Goal: Task Accomplishment & Management: Complete application form

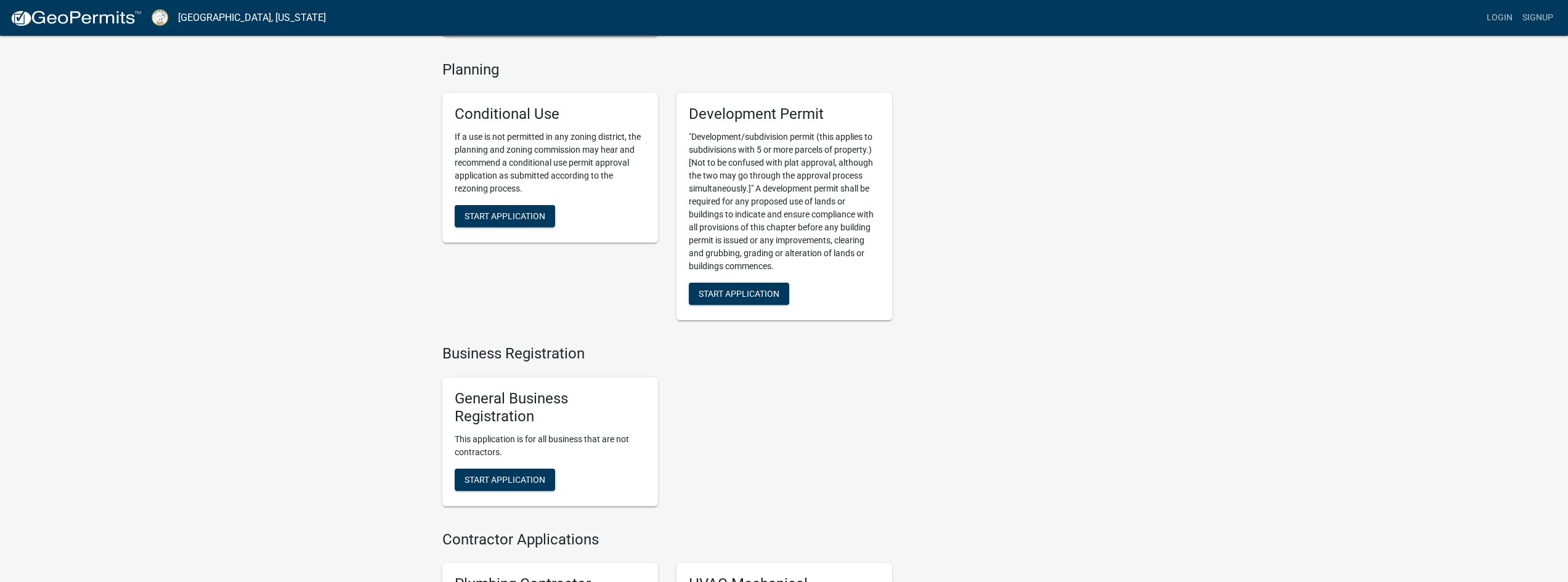
scroll to position [1971, 0]
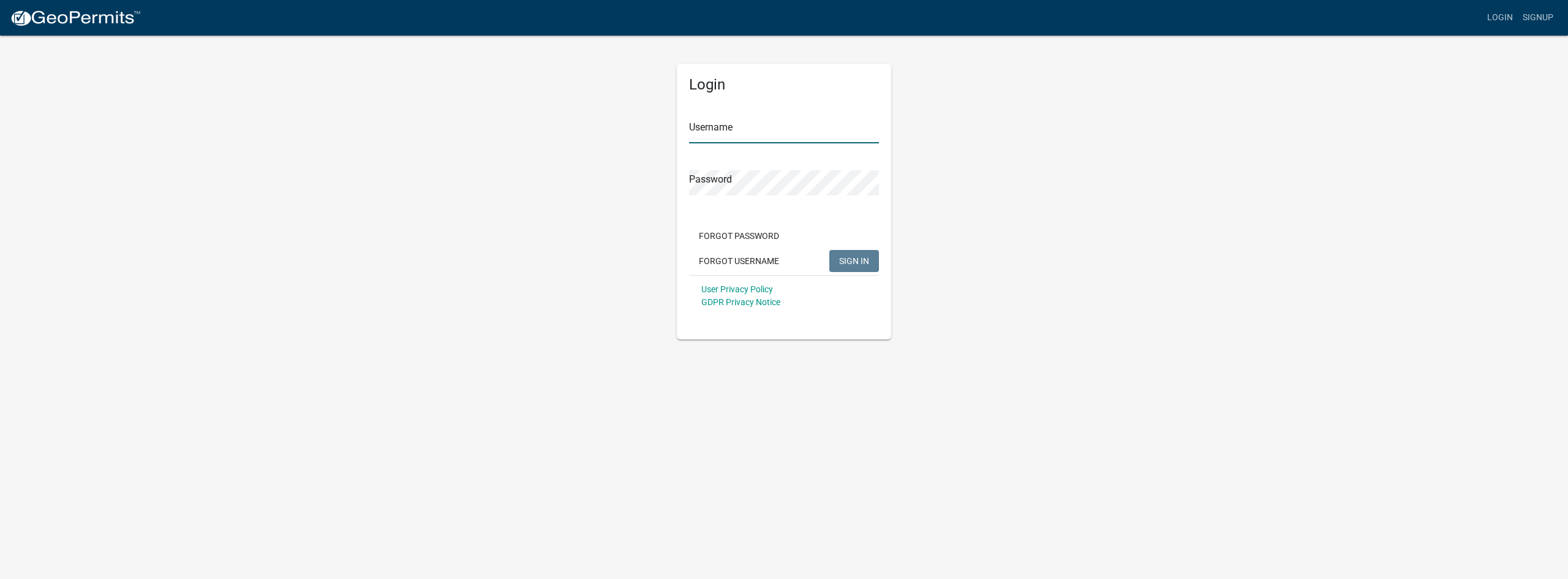
type input "PrimePoint Ventures"
click at [849, 259] on span "SIGN IN" at bounding box center [854, 260] width 30 height 10
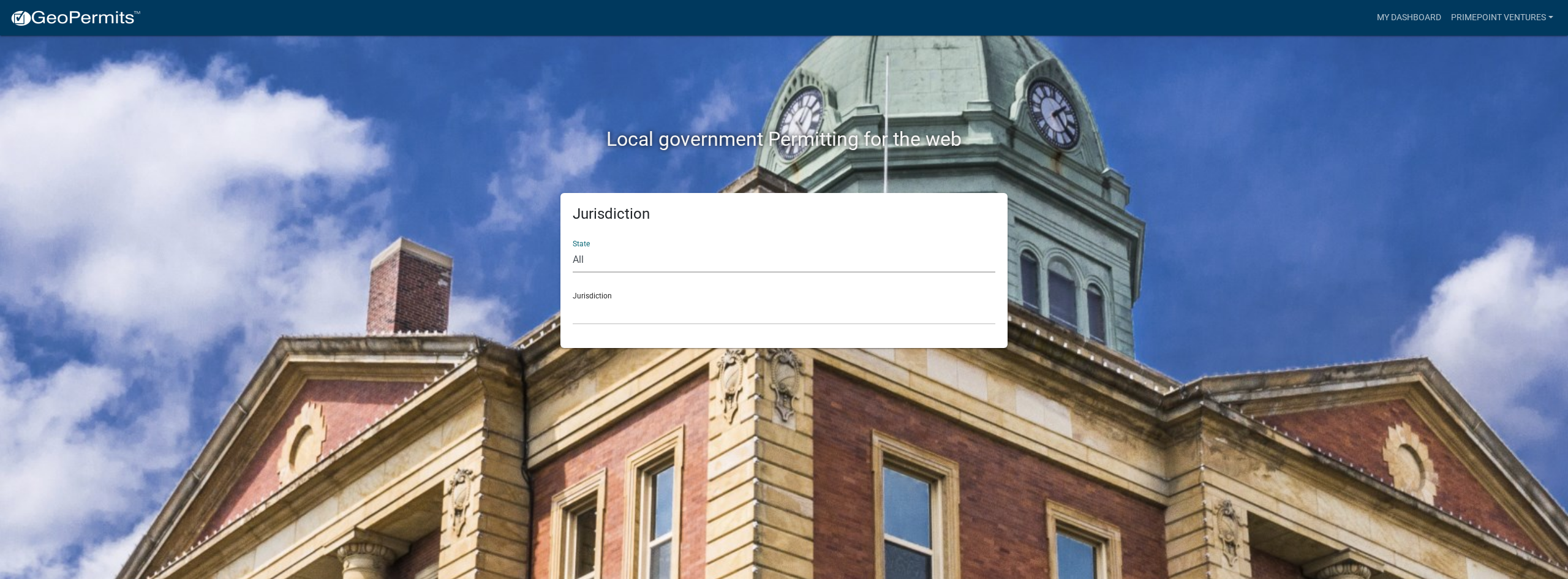
click at [709, 267] on select "All [US_STATE] [US_STATE] [US_STATE] [US_STATE] [US_STATE] [US_STATE] [US_STATE…" at bounding box center [784, 259] width 423 height 25
select select "[US_STATE]"
click at [573, 247] on select "All [US_STATE] [US_STATE] [US_STATE] [US_STATE] [US_STATE] [US_STATE] [US_STATE…" at bounding box center [784, 259] width 423 height 25
click at [715, 316] on select "[GEOGRAPHIC_DATA], [US_STATE][PERSON_NAME][GEOGRAPHIC_DATA], [US_STATE][PERSON_…" at bounding box center [784, 312] width 423 height 25
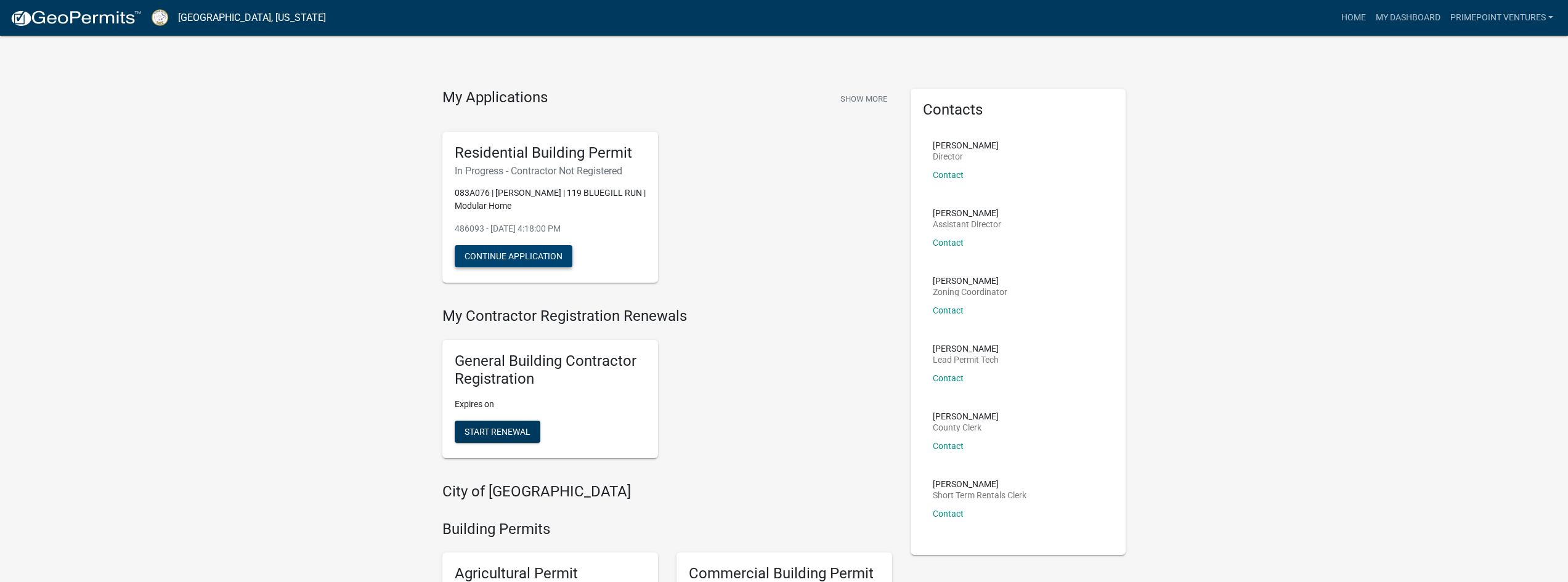
click at [527, 250] on button "Continue Application" at bounding box center [513, 256] width 118 height 22
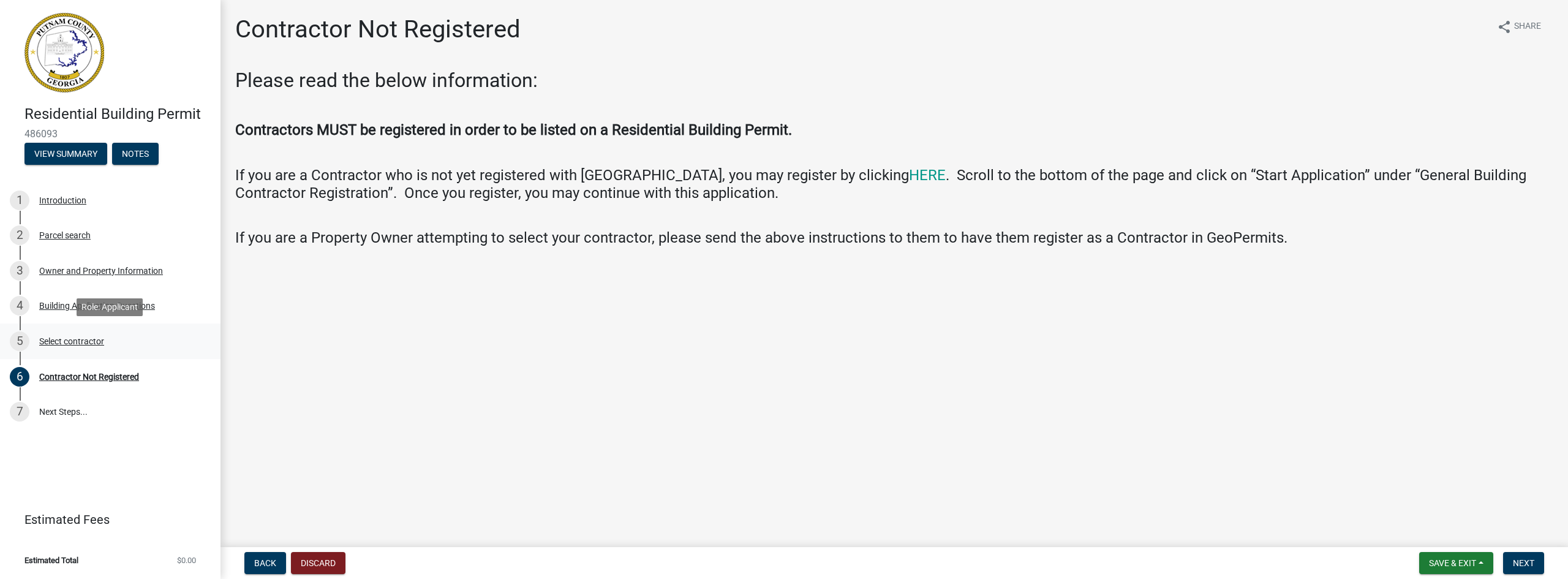
click at [84, 339] on div "Select contractor" at bounding box center [72, 341] width 65 height 8
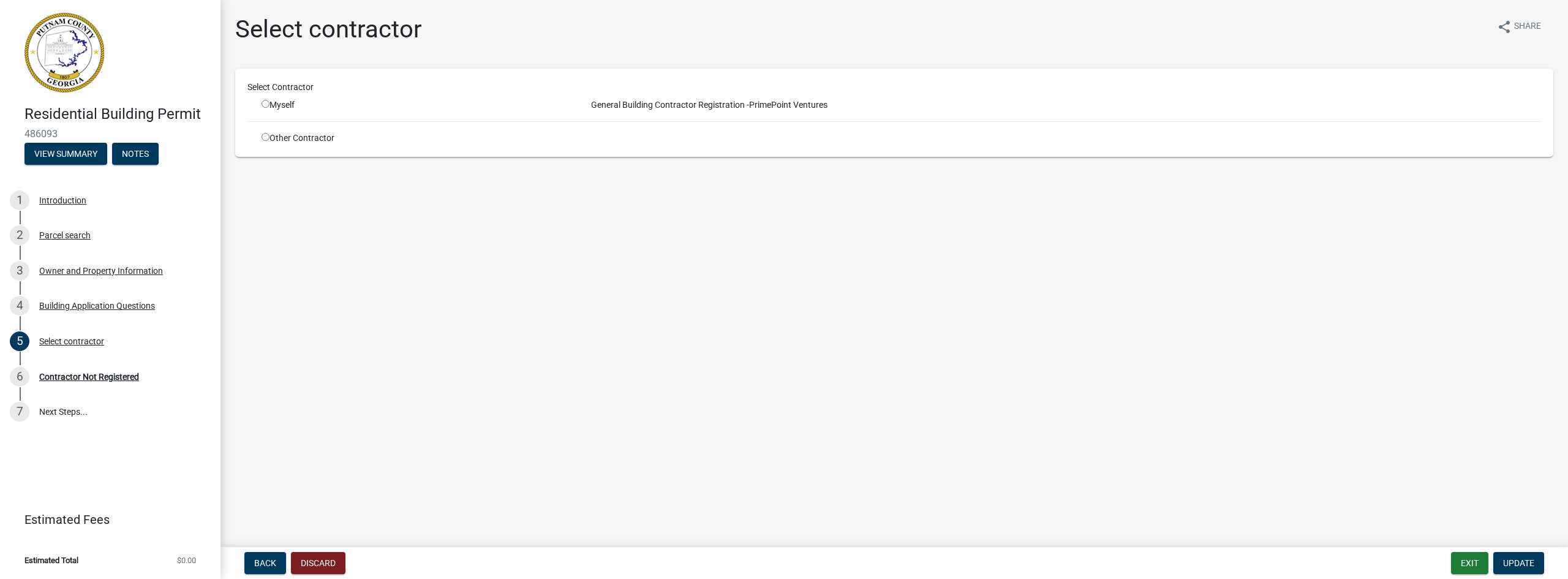
click at [268, 108] on div "Myself" at bounding box center [414, 105] width 306 height 13
click at [265, 107] on input "radio" at bounding box center [265, 104] width 8 height 8
radio input "true"
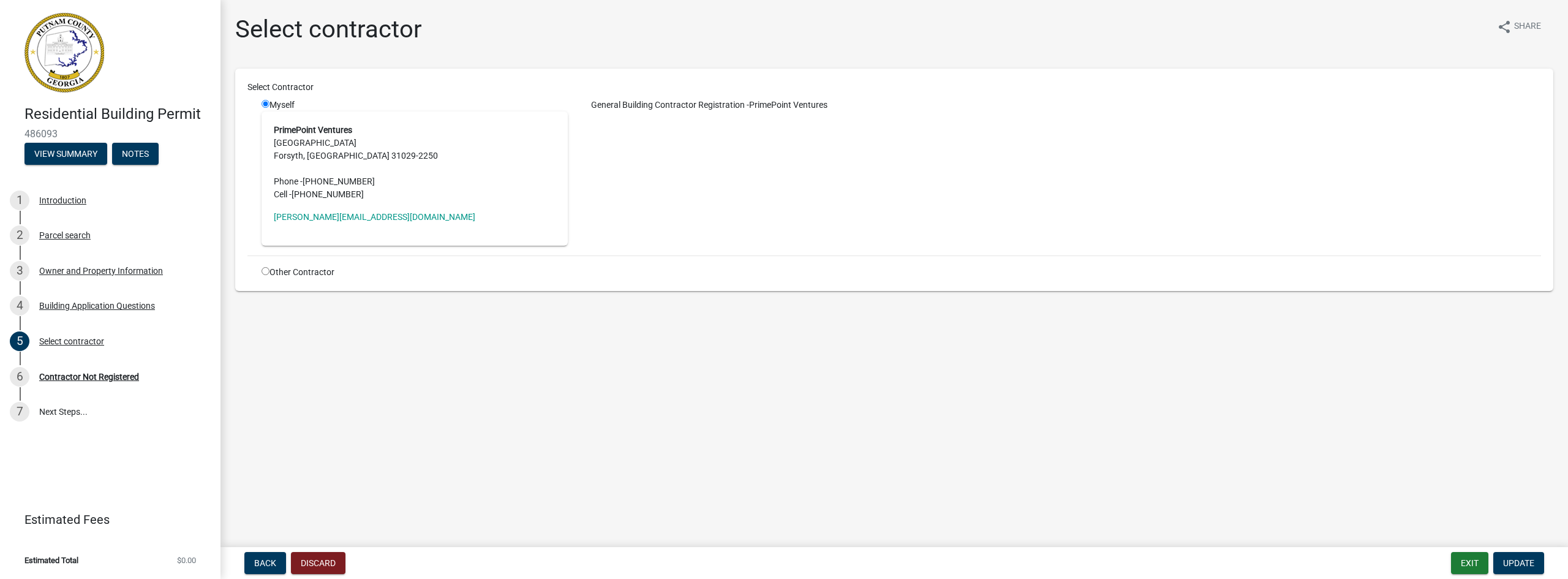
click at [335, 187] on address "PrimePoint Ventures [STREET_ADDRESS][PHONE_NUMBER] Phone - [PHONE_NUMBER] Cell …" at bounding box center [415, 162] width 282 height 77
click at [1523, 559] on span "Update" at bounding box center [1518, 563] width 31 height 10
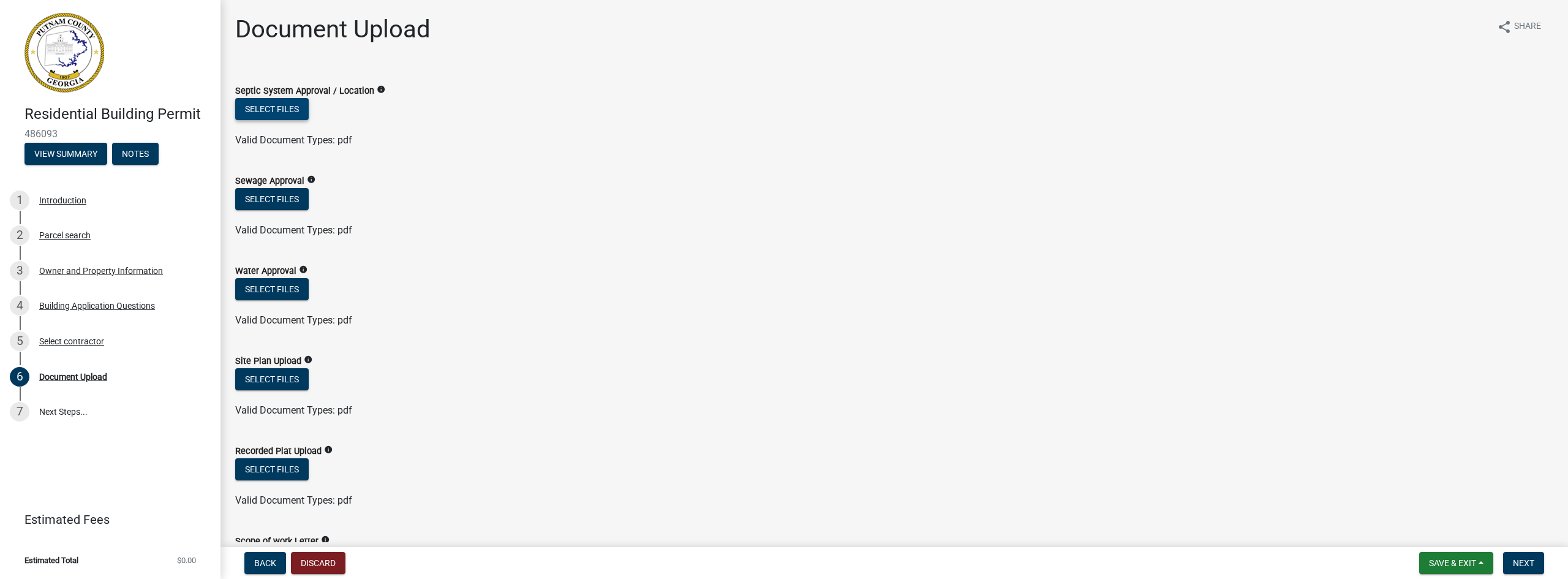
click at [274, 109] on button "Select files" at bounding box center [271, 109] width 73 height 22
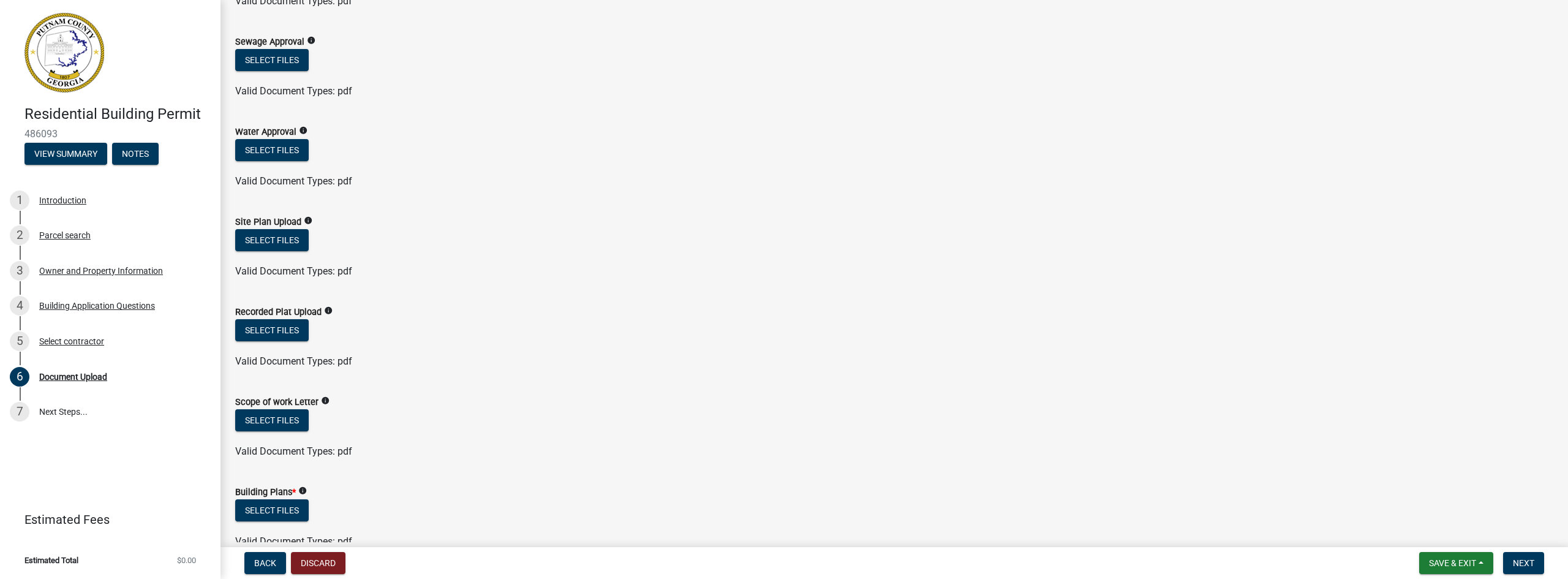
scroll to position [245, 0]
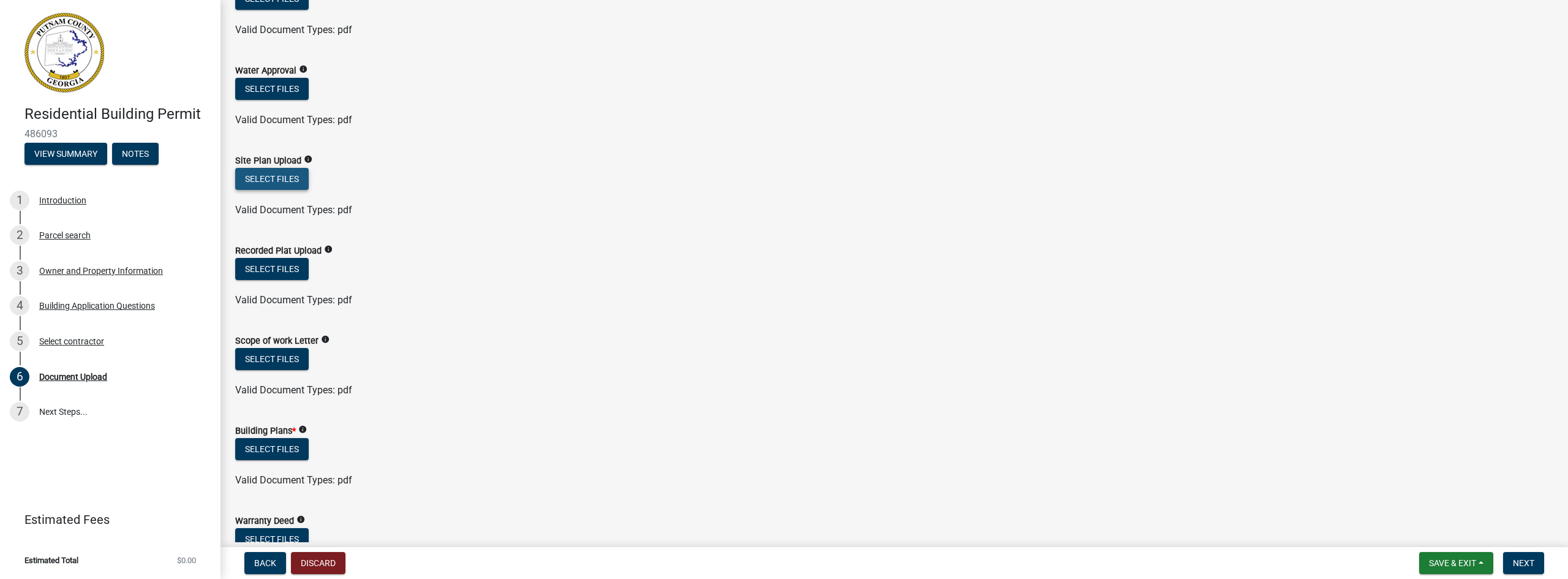
click at [290, 178] on button "Select files" at bounding box center [271, 179] width 73 height 22
click at [273, 175] on button "Select files" at bounding box center [271, 179] width 73 height 22
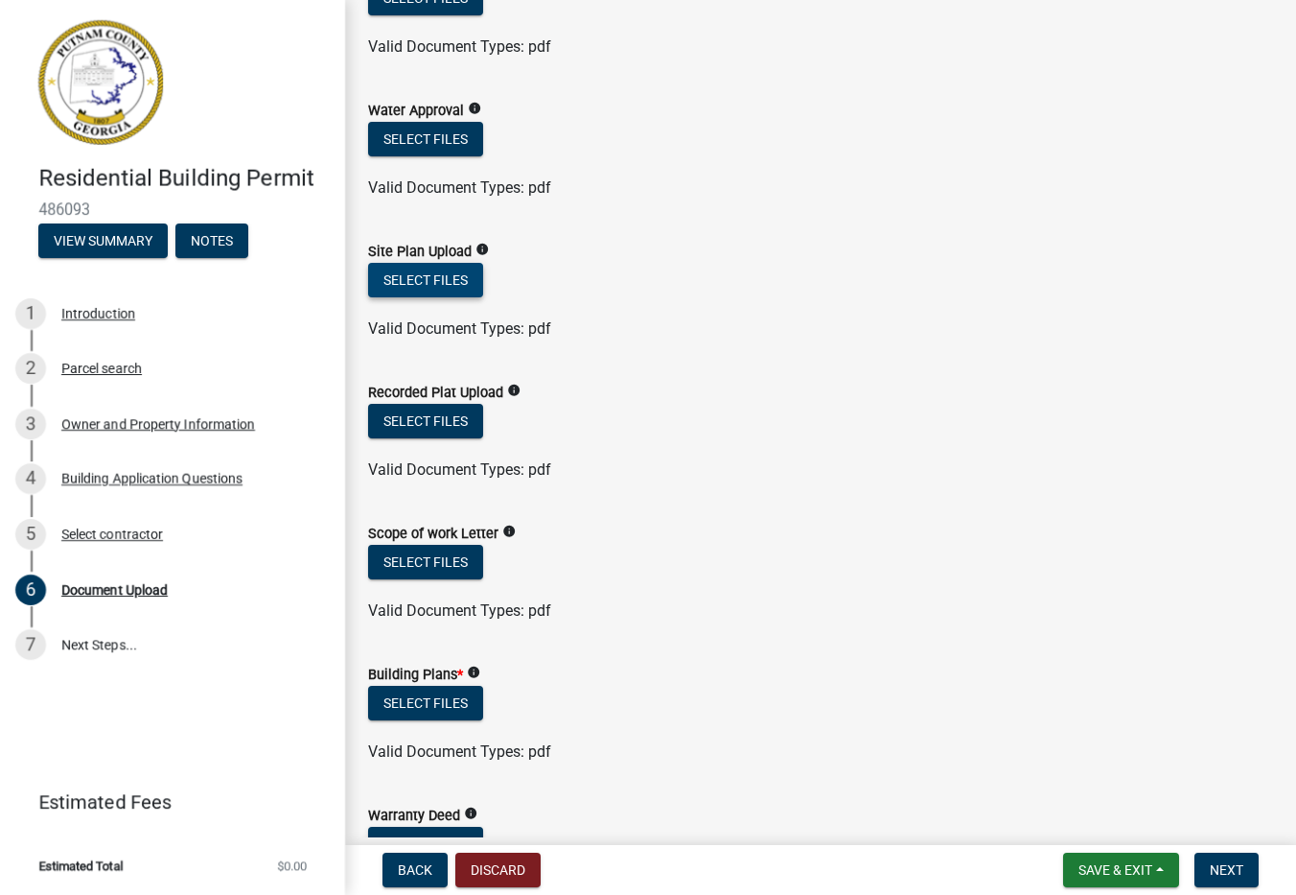
click at [421, 278] on button "Select files" at bounding box center [425, 280] width 115 height 35
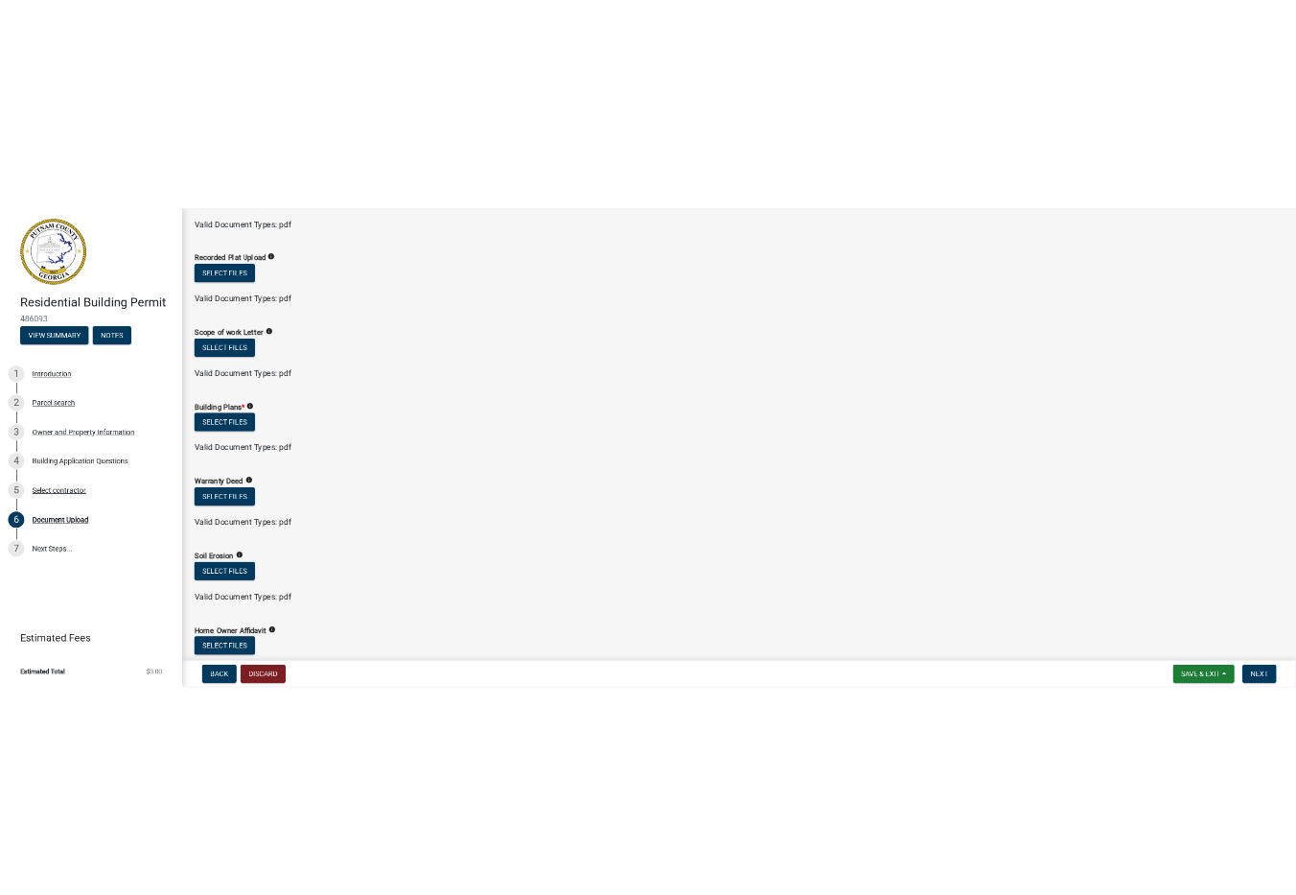
scroll to position [767, 0]
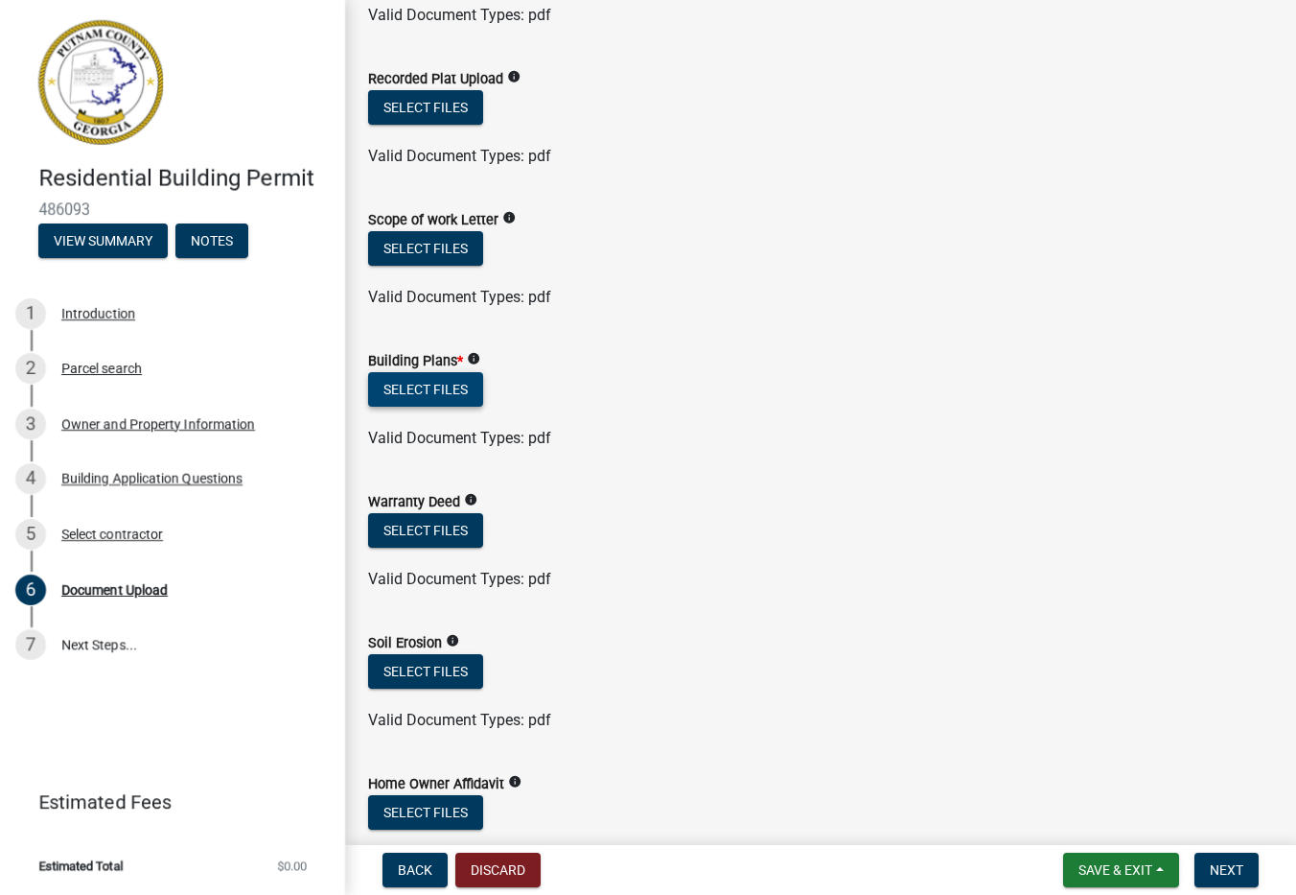
click at [441, 395] on button "Select files" at bounding box center [425, 389] width 115 height 35
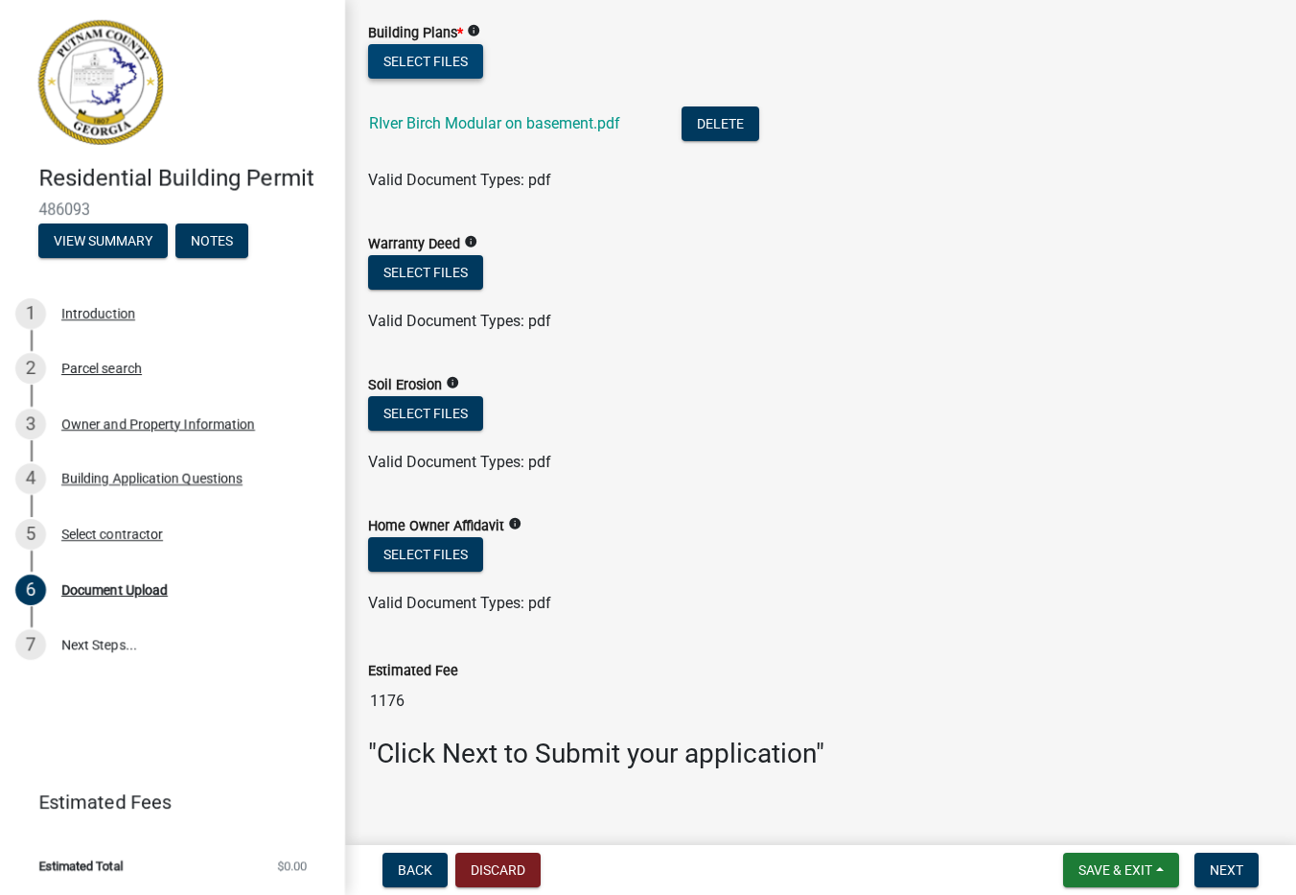
scroll to position [1118, 0]
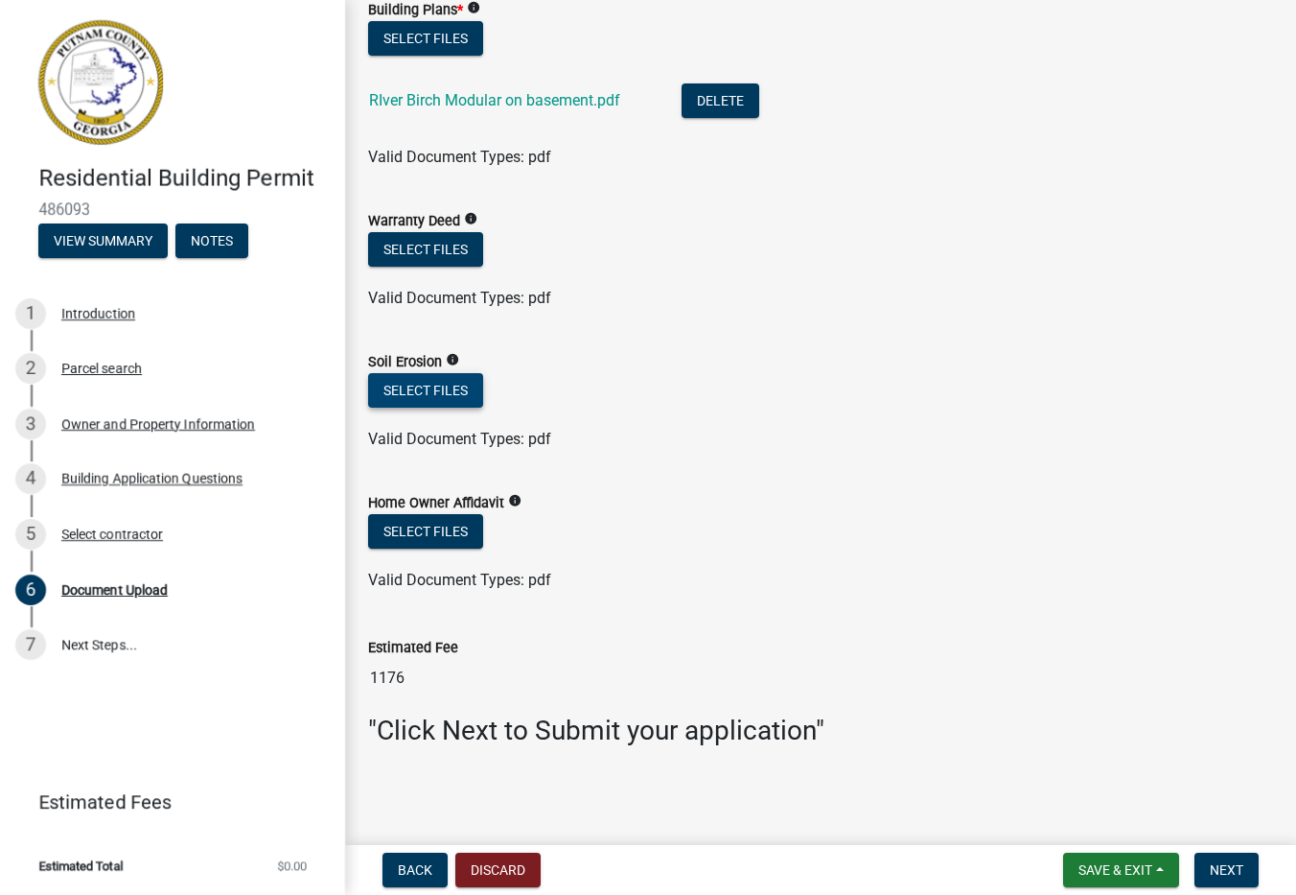
click at [457, 385] on button "Select files" at bounding box center [425, 390] width 115 height 35
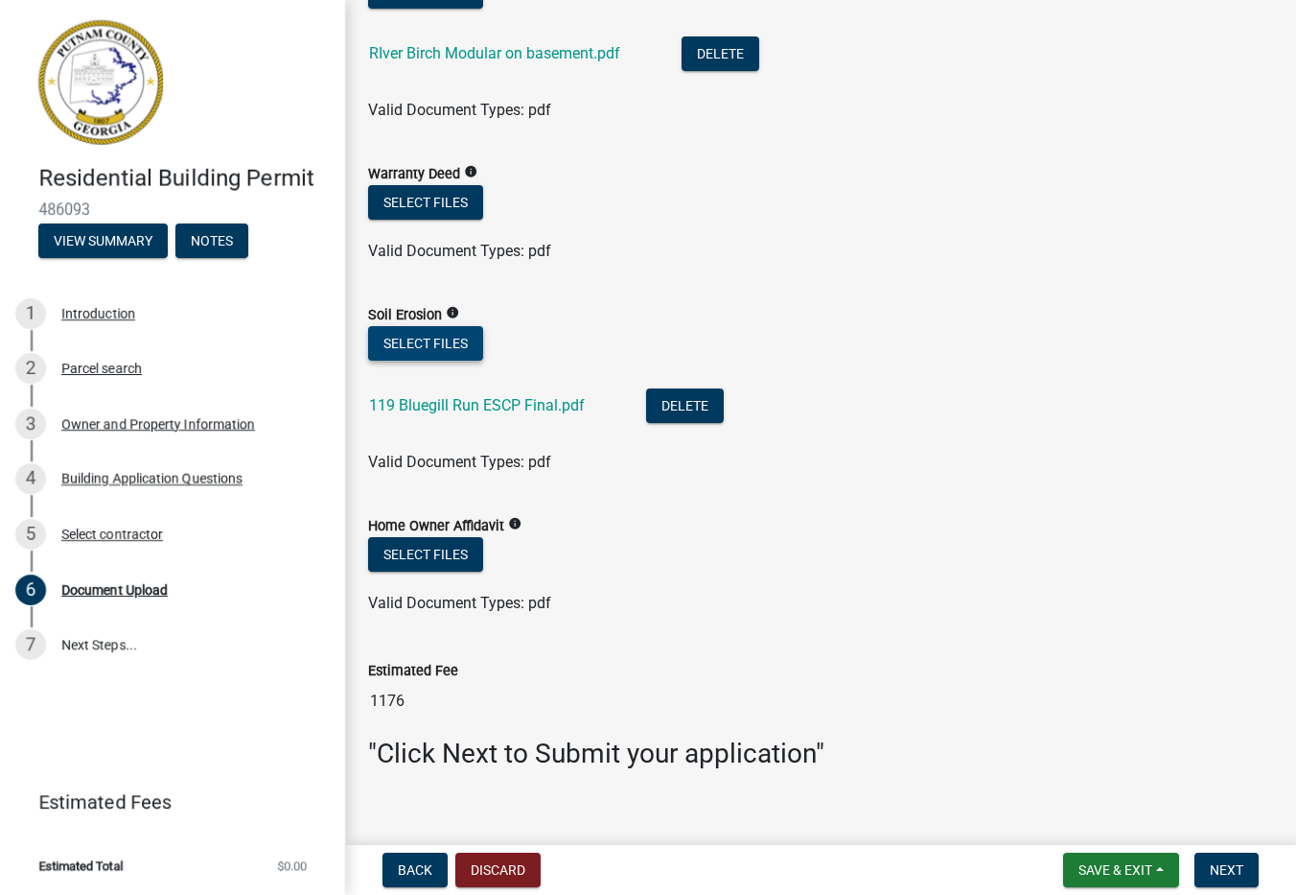
scroll to position [1188, 0]
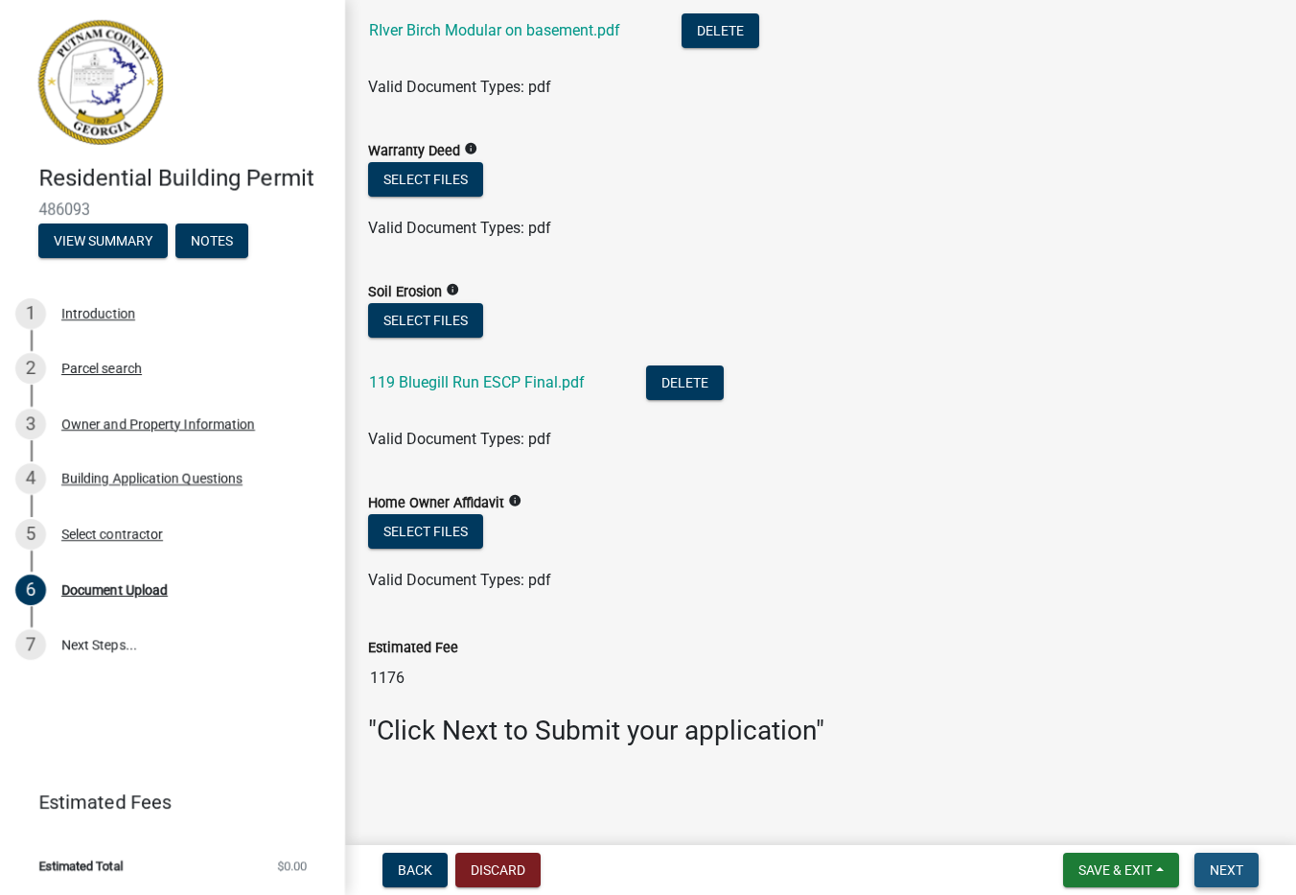
click at [1244, 874] on span "Next" at bounding box center [1227, 869] width 34 height 15
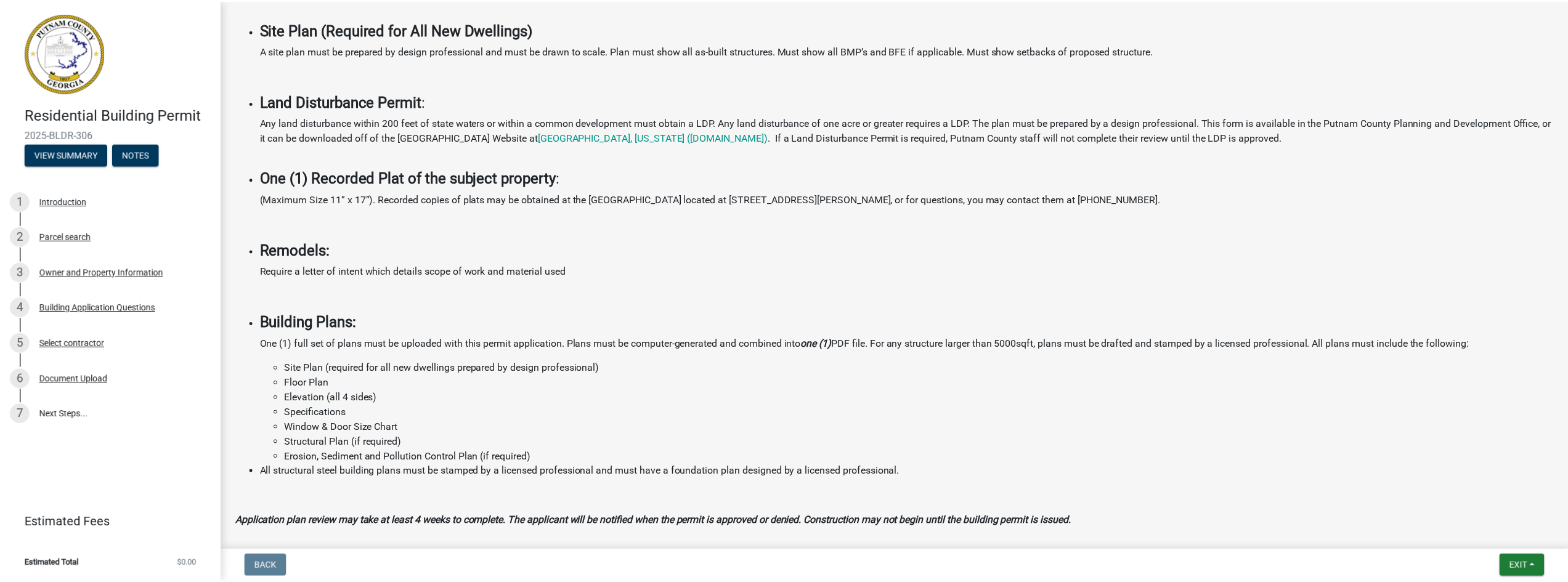
scroll to position [792, 0]
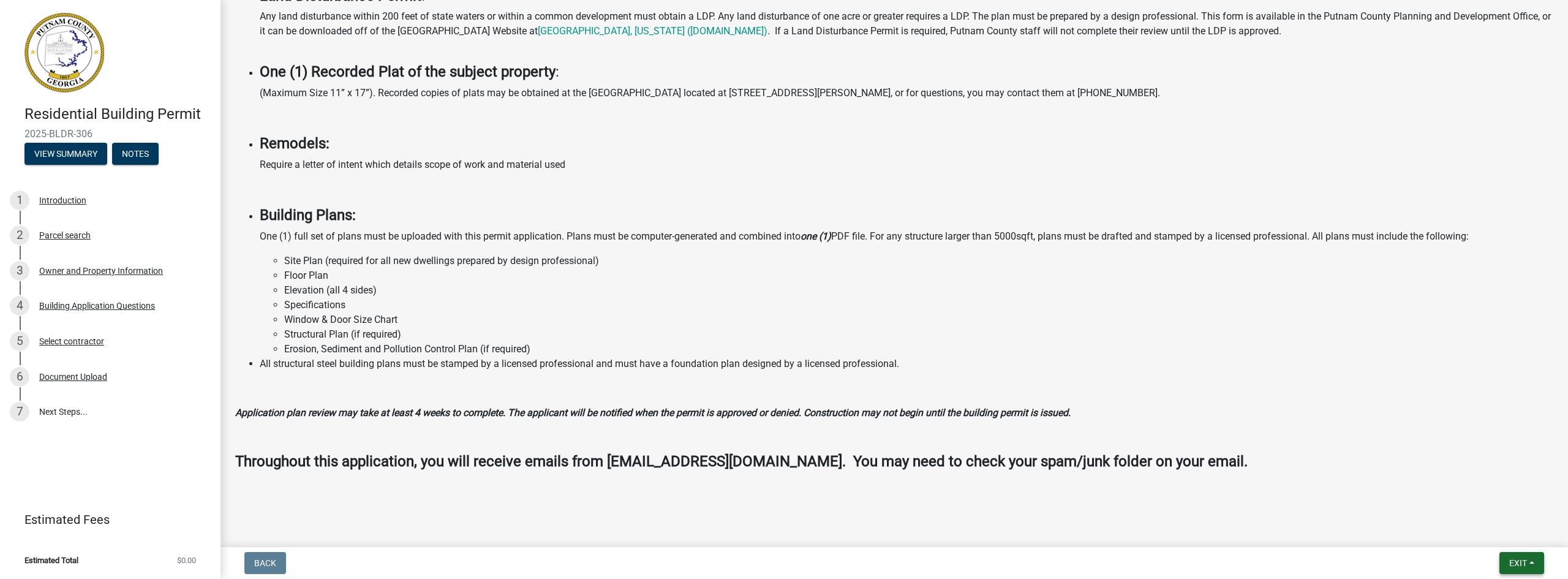
click at [1514, 567] on span "Exit" at bounding box center [1518, 563] width 18 height 10
click at [1263, 446] on h4 at bounding box center [894, 439] width 1318 height 18
click at [1517, 564] on span "Exit" at bounding box center [1518, 563] width 18 height 10
click at [1498, 537] on button "Save & Exit" at bounding box center [1495, 531] width 98 height 29
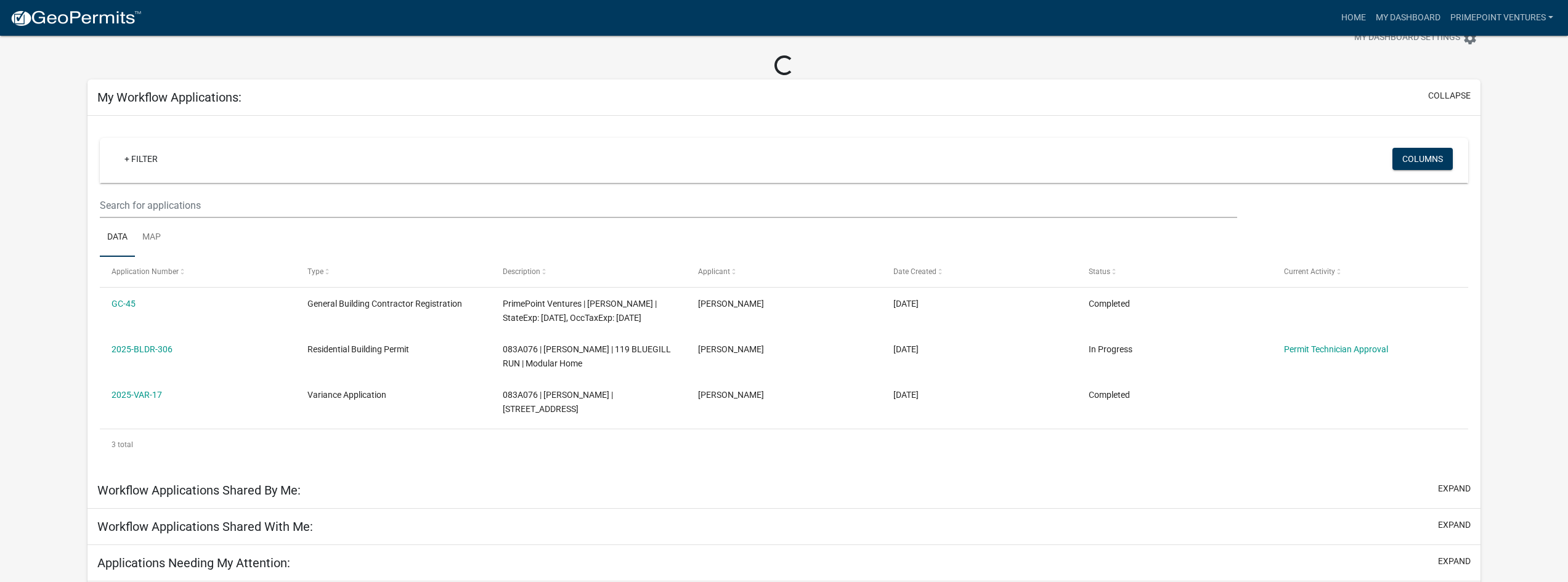
scroll to position [62, 0]
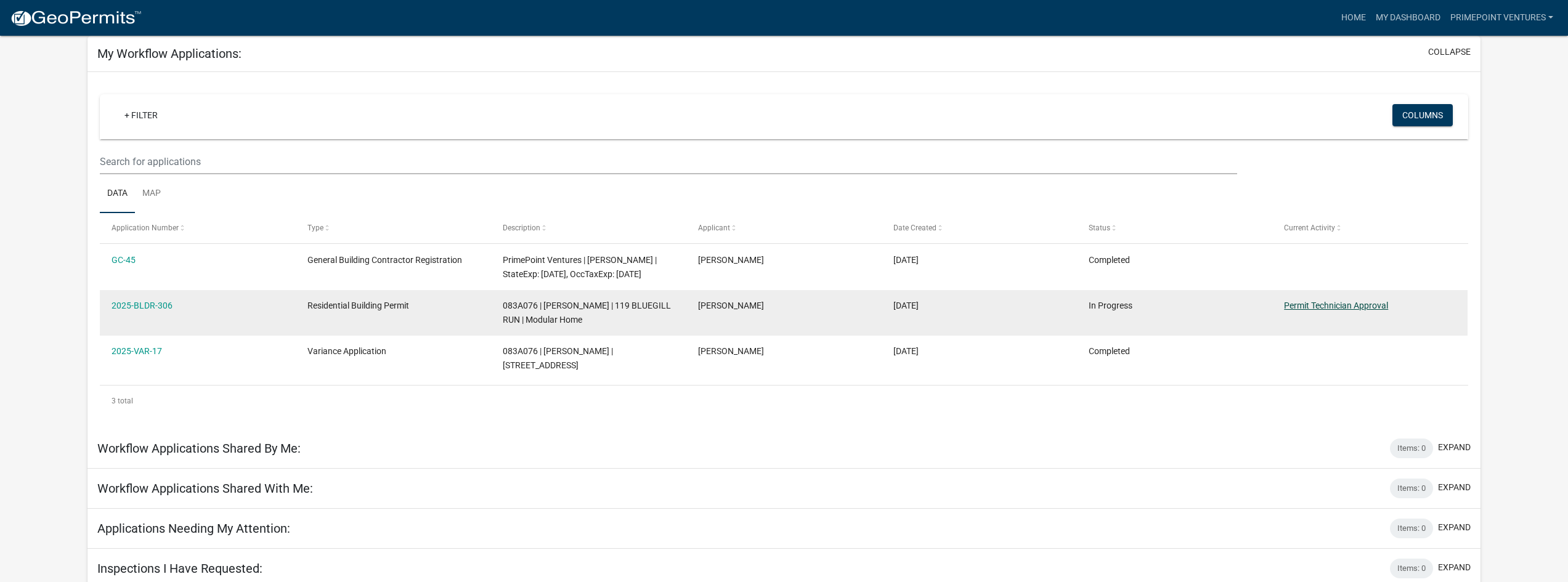
click at [1366, 310] on link "Permit Technician Approval" at bounding box center [1336, 305] width 104 height 10
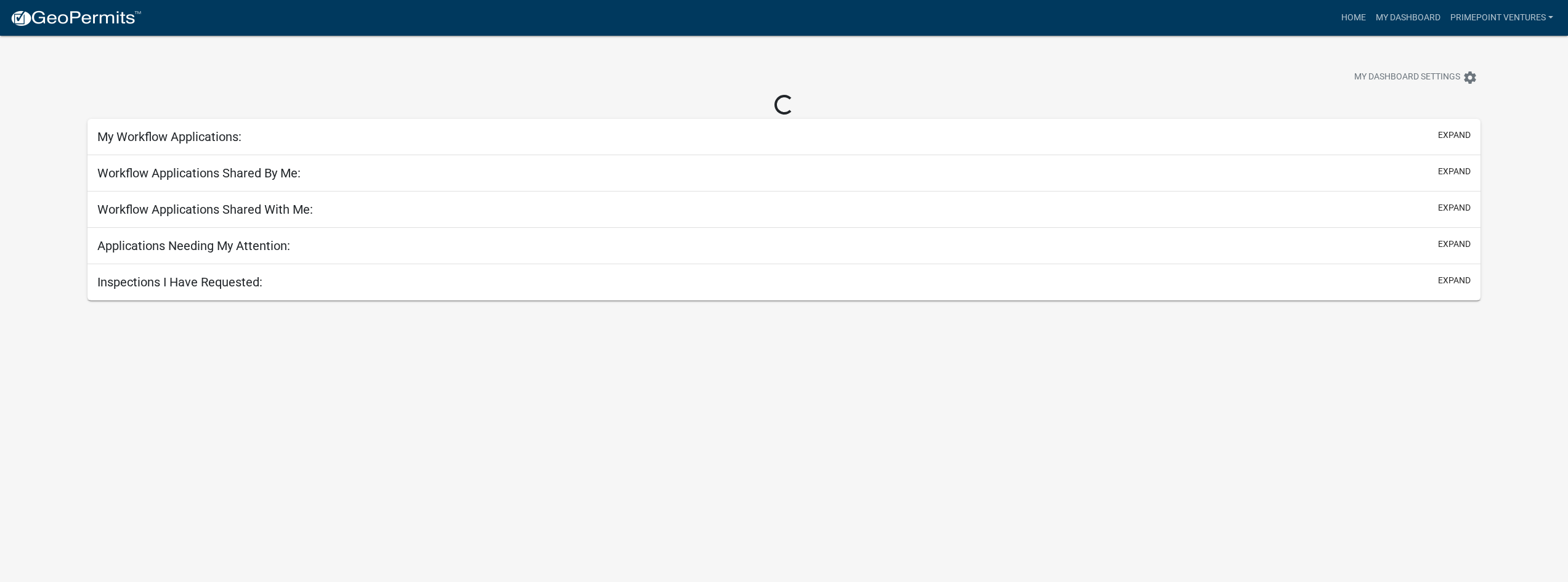
click at [51, 24] on img at bounding box center [75, 18] width 132 height 19
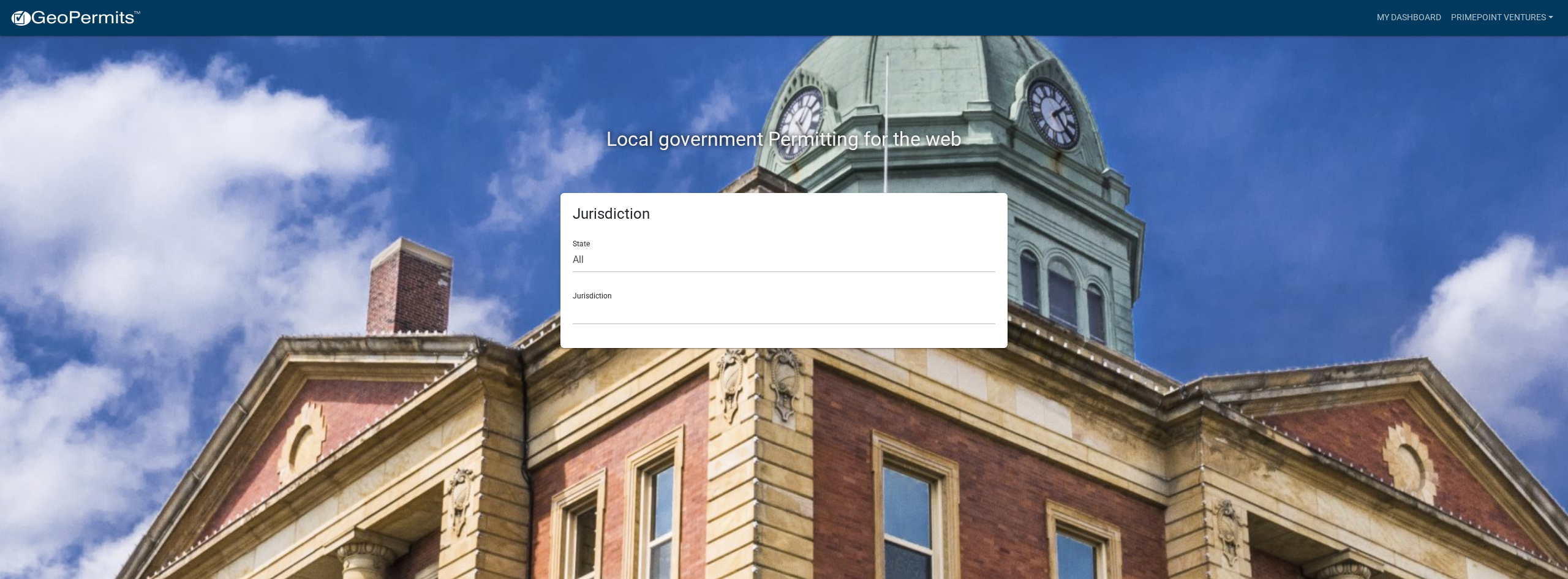
click at [697, 274] on form "State All [US_STATE] [US_STATE] [US_STATE] [US_STATE] [US_STATE] [US_STATE] [US…" at bounding box center [784, 278] width 423 height 95
click at [684, 238] on div "State All [US_STATE] [US_STATE] [US_STATE] [US_STATE] [US_STATE] [US_STATE] [US…" at bounding box center [784, 252] width 423 height 42
click at [683, 256] on select "All [US_STATE] [US_STATE] [US_STATE] [US_STATE] [US_STATE] [US_STATE] [US_STATE…" at bounding box center [784, 259] width 423 height 25
select select "[US_STATE]"
click at [573, 247] on select "All [US_STATE] [US_STATE] [US_STATE] [US_STATE] [US_STATE] [US_STATE] [US_STATE…" at bounding box center [784, 259] width 423 height 25
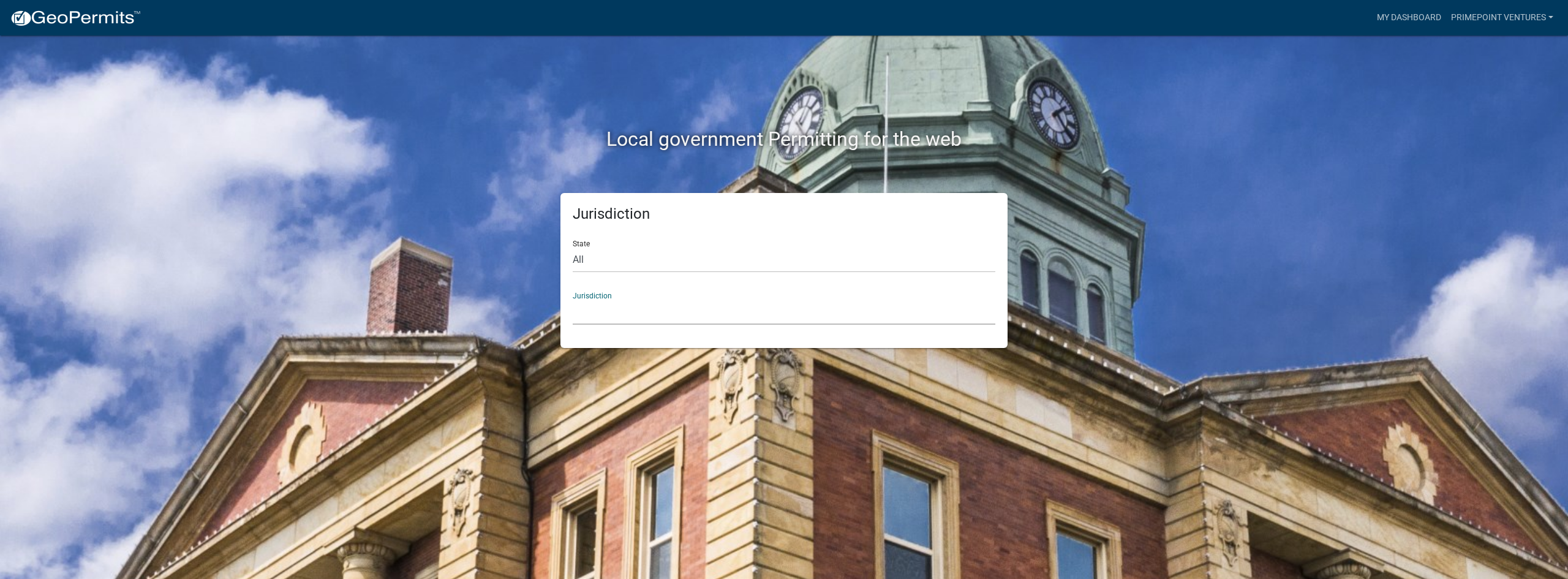
click at [643, 320] on select "[GEOGRAPHIC_DATA], [US_STATE][PERSON_NAME][GEOGRAPHIC_DATA], [US_STATE][PERSON_…" at bounding box center [784, 312] width 423 height 25
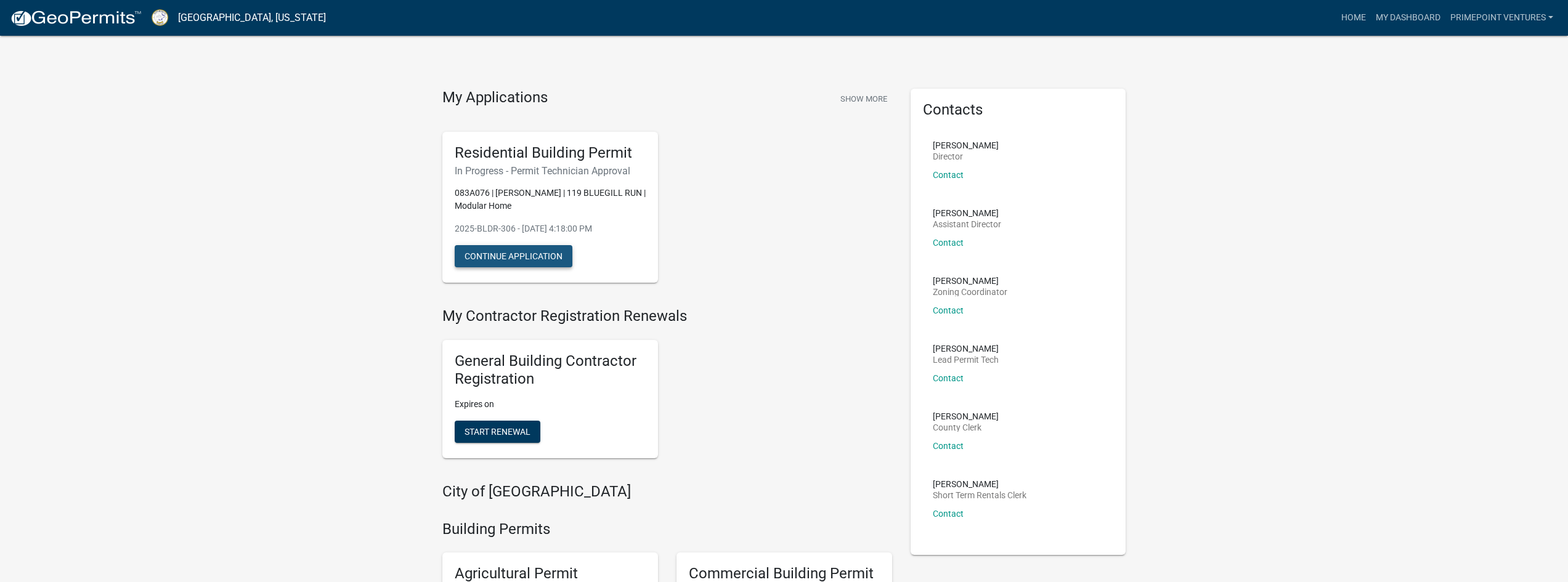
click at [555, 251] on button "Continue Application" at bounding box center [513, 256] width 118 height 22
